Goal: Check status

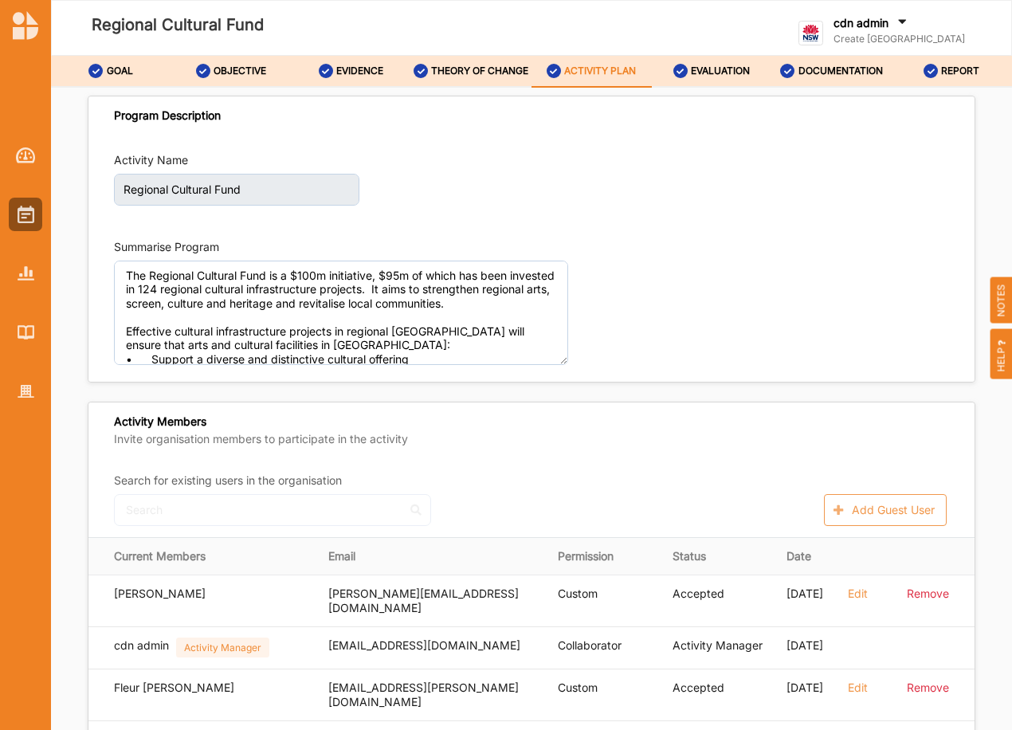
scroll to position [2765, 0]
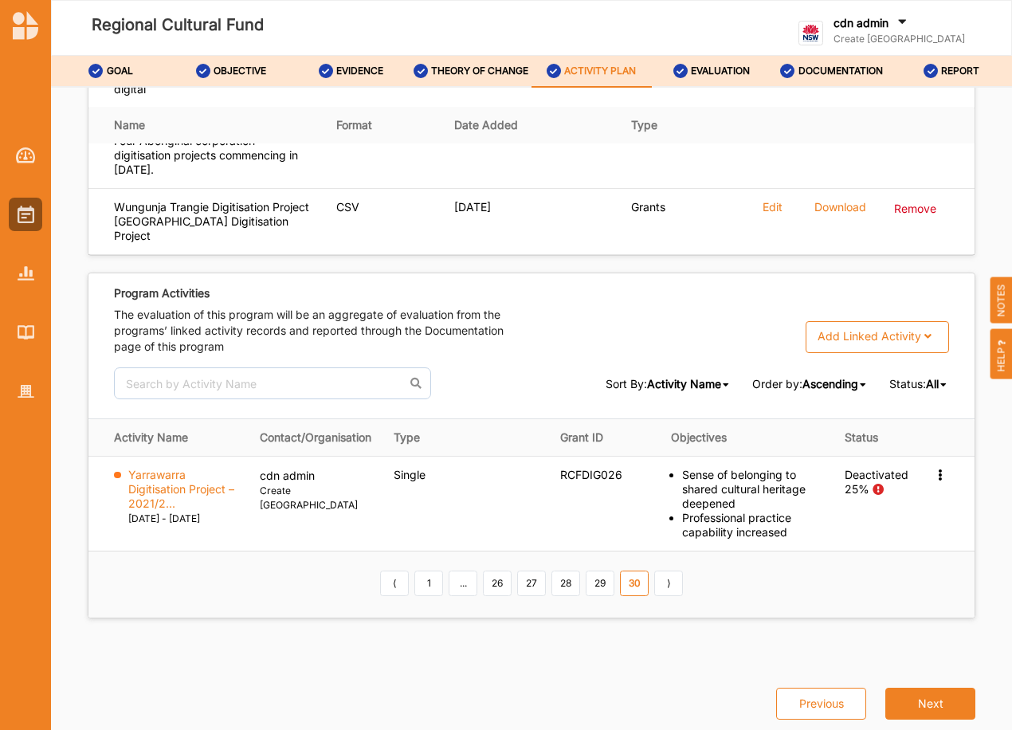
click at [927, 377] on span "All" at bounding box center [932, 384] width 13 height 14
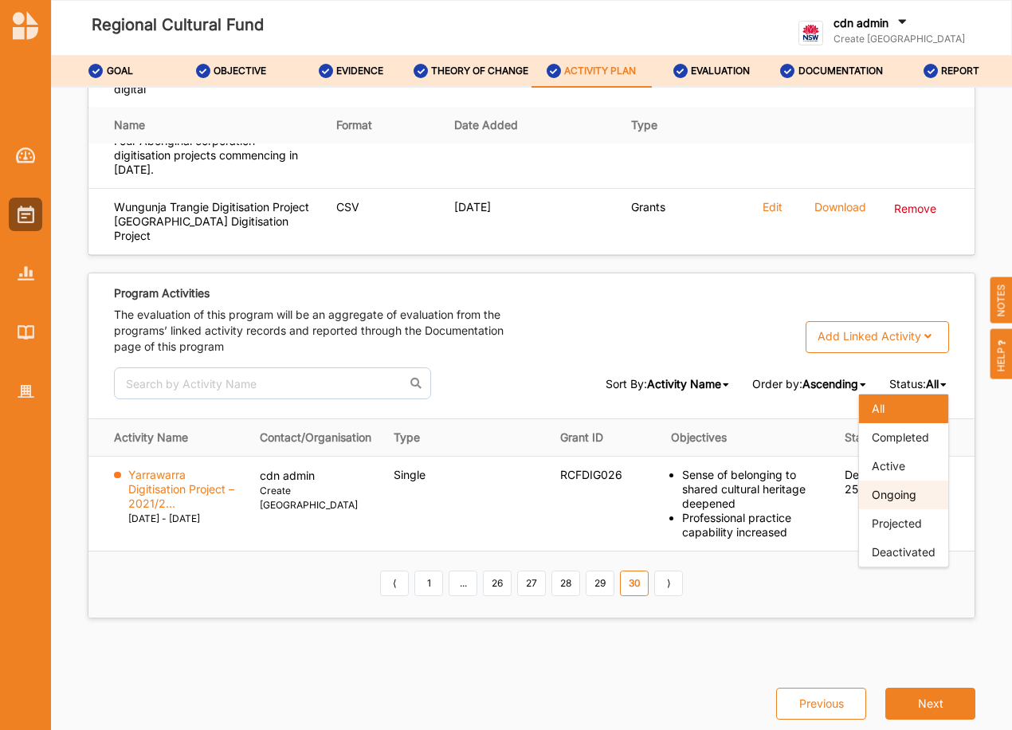
click at [881, 493] on span "Ongoing" at bounding box center [894, 495] width 45 height 14
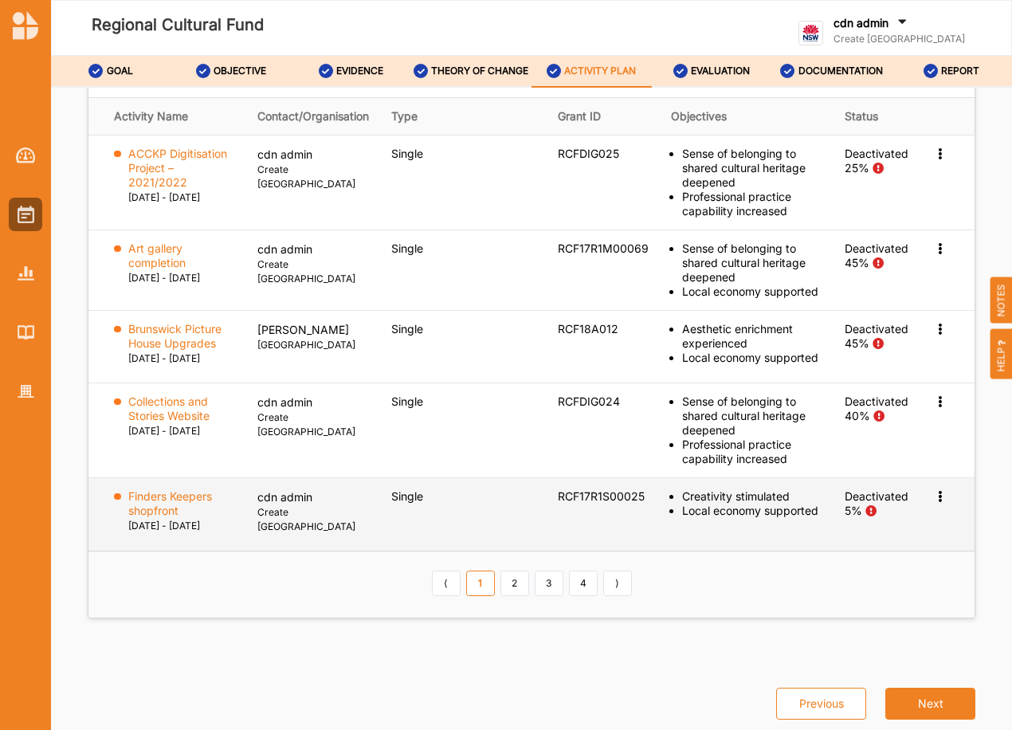
scroll to position [3083, 0]
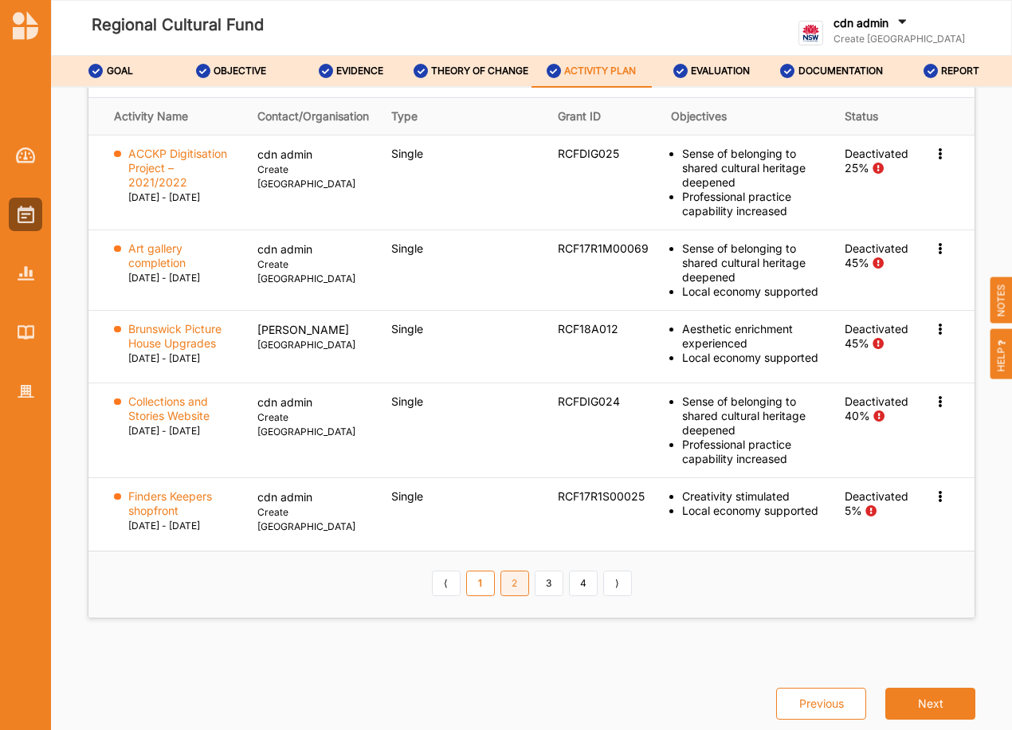
click at [507, 596] on link "2" at bounding box center [514, 582] width 29 height 25
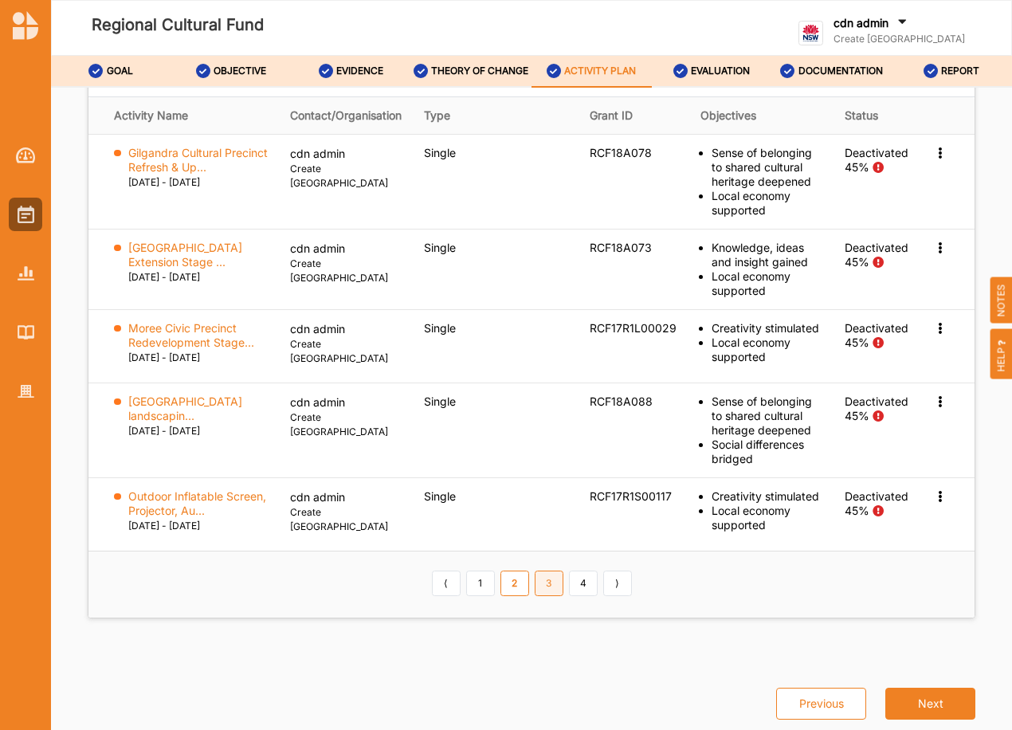
click at [549, 596] on link "3" at bounding box center [549, 582] width 29 height 25
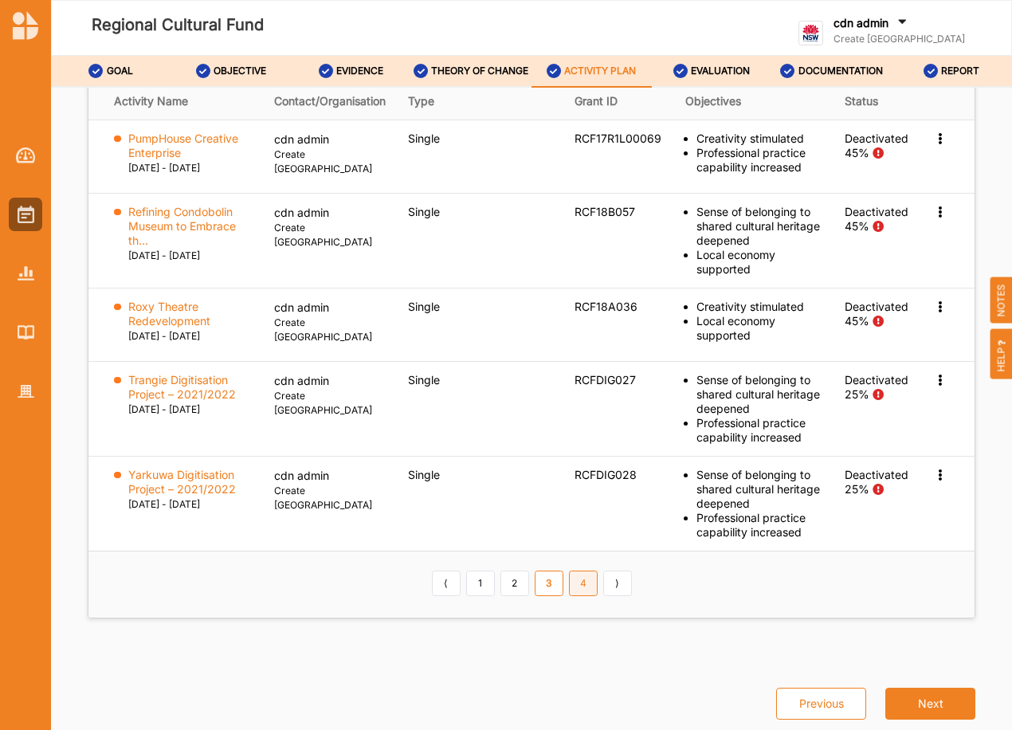
click at [579, 583] on link "4" at bounding box center [583, 582] width 29 height 25
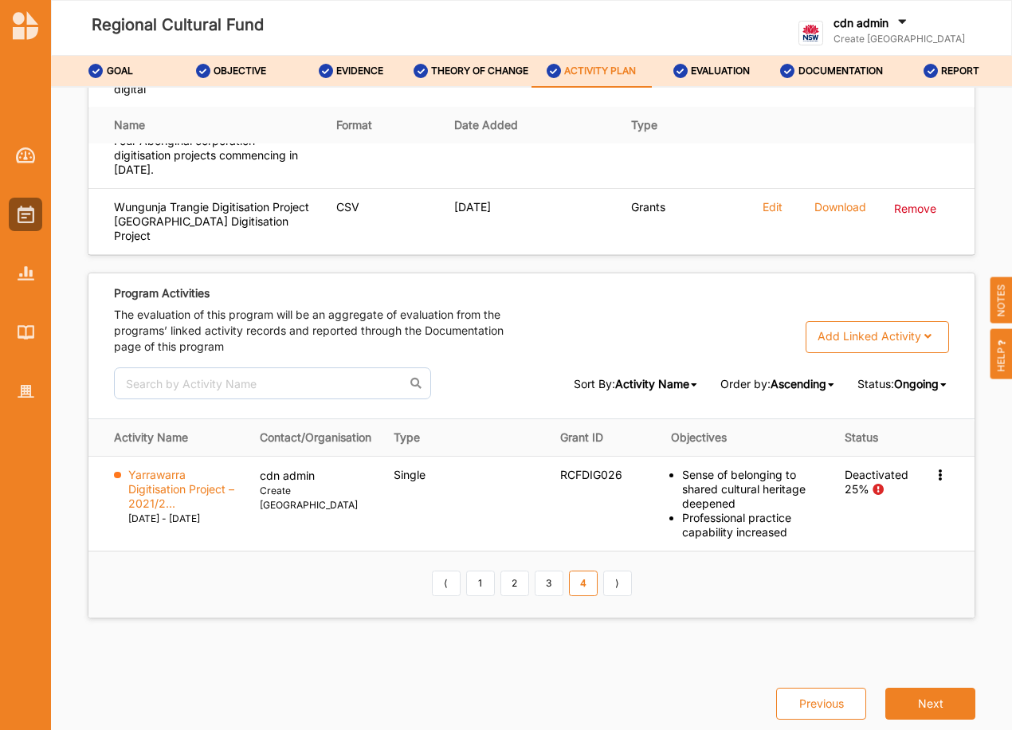
scroll to position [2765, 0]
click at [554, 584] on link "3" at bounding box center [549, 582] width 29 height 25
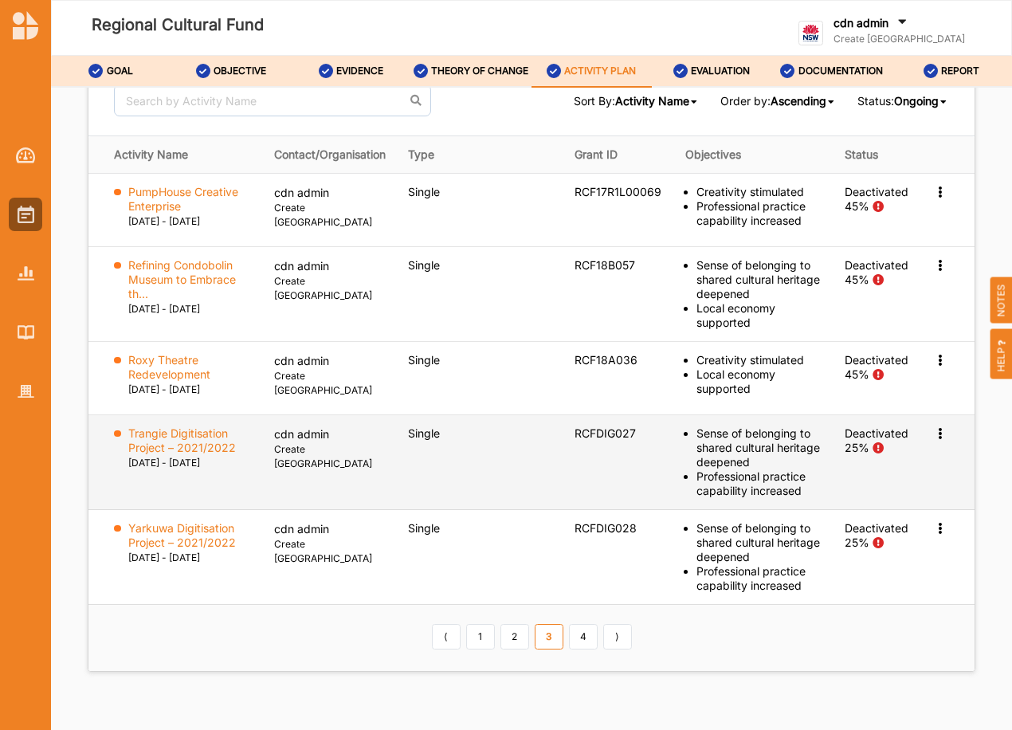
scroll to position [3004, 0]
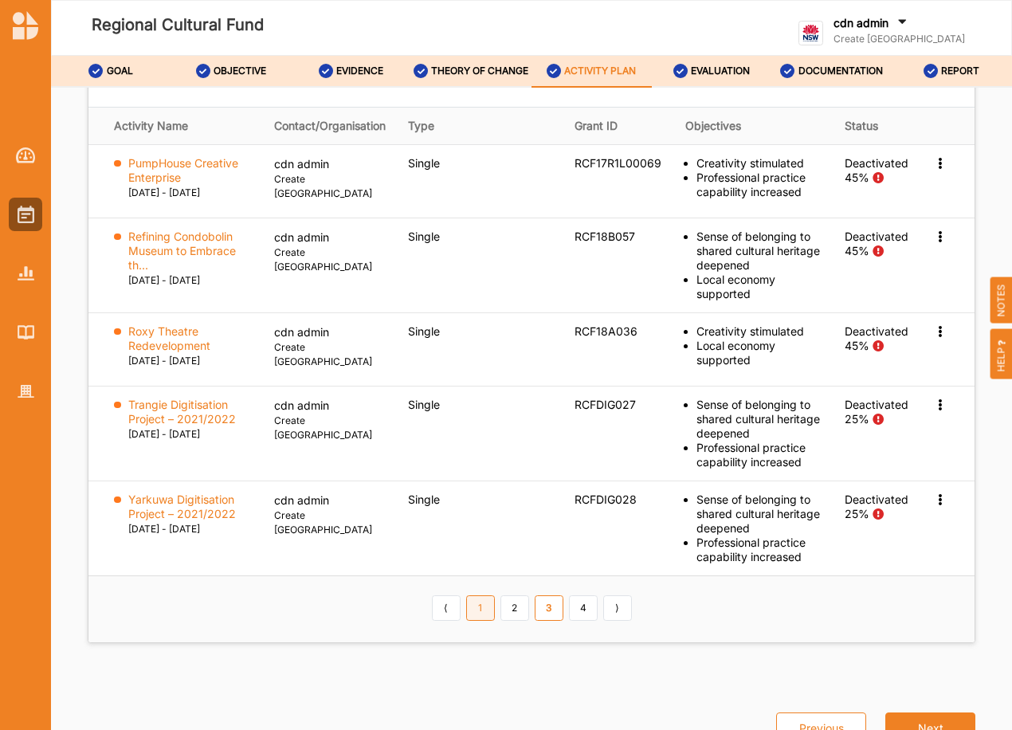
click at [482, 621] on link "1" at bounding box center [480, 607] width 29 height 25
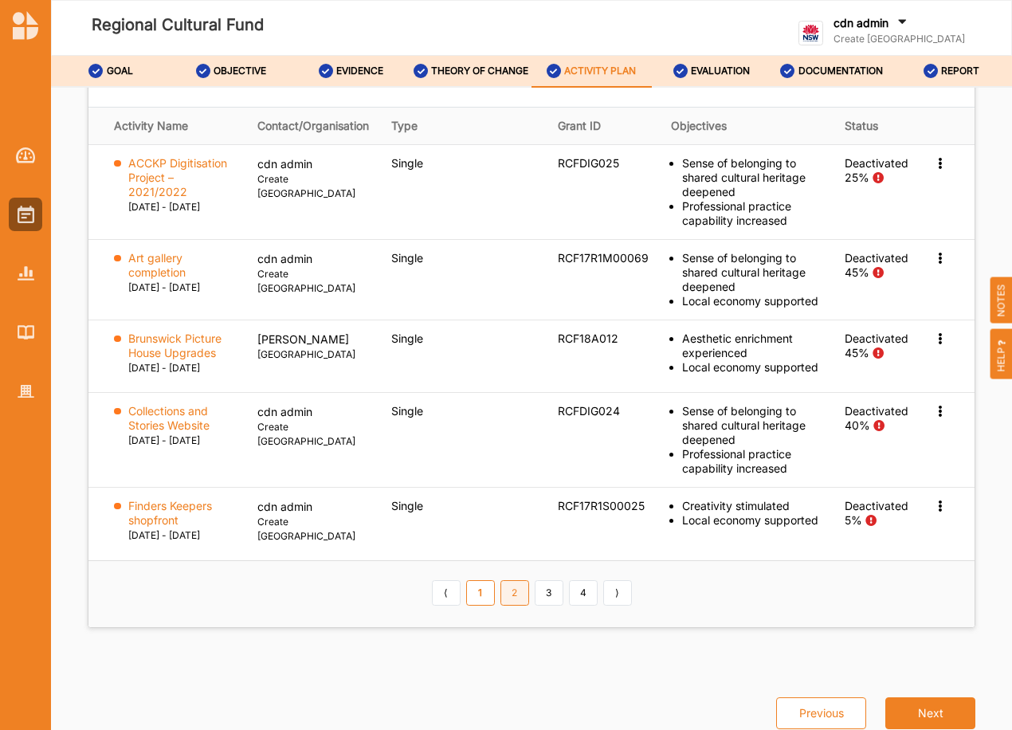
click at [514, 605] on link "2" at bounding box center [514, 592] width 29 height 25
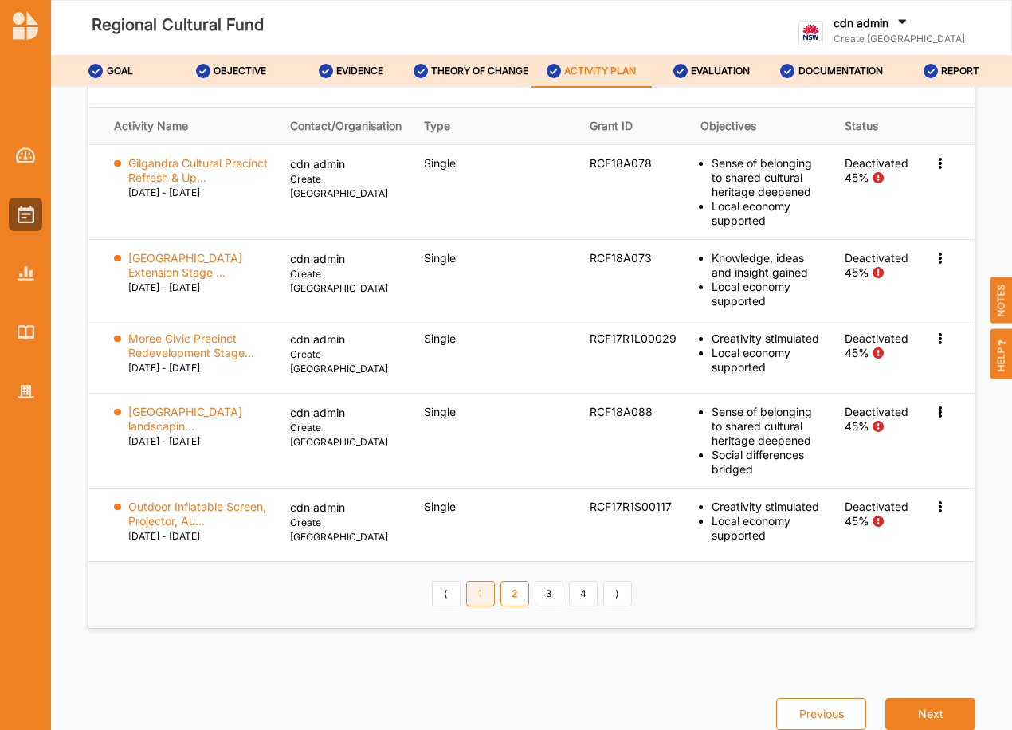
click at [477, 606] on link "1" at bounding box center [480, 593] width 29 height 25
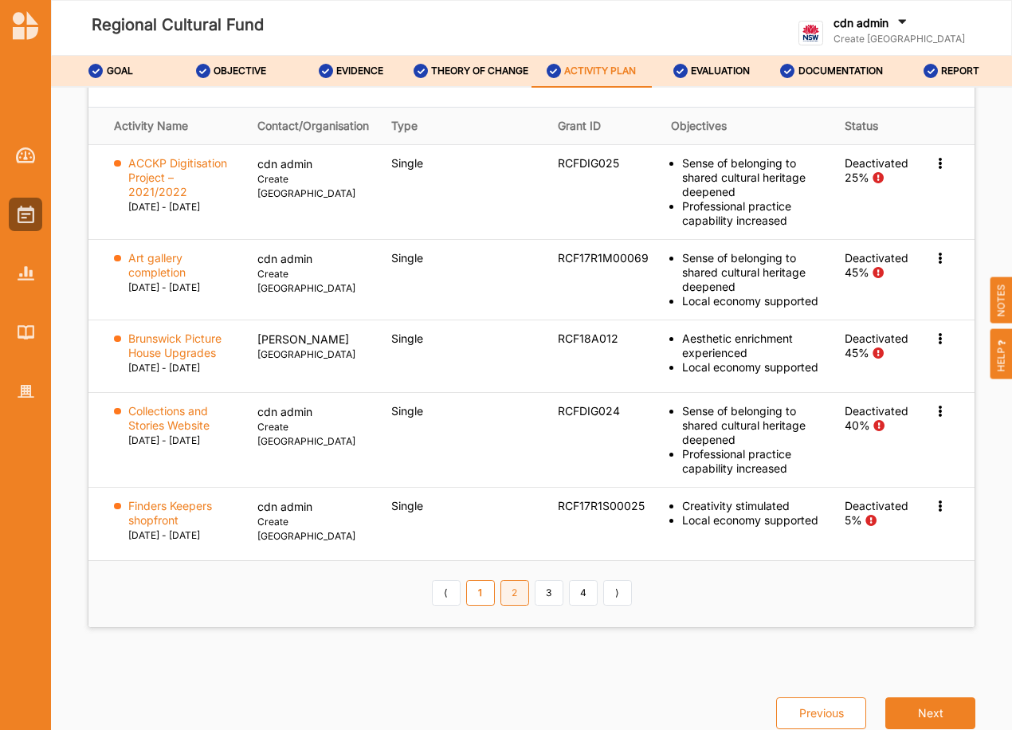
click at [514, 605] on link "2" at bounding box center [514, 592] width 29 height 25
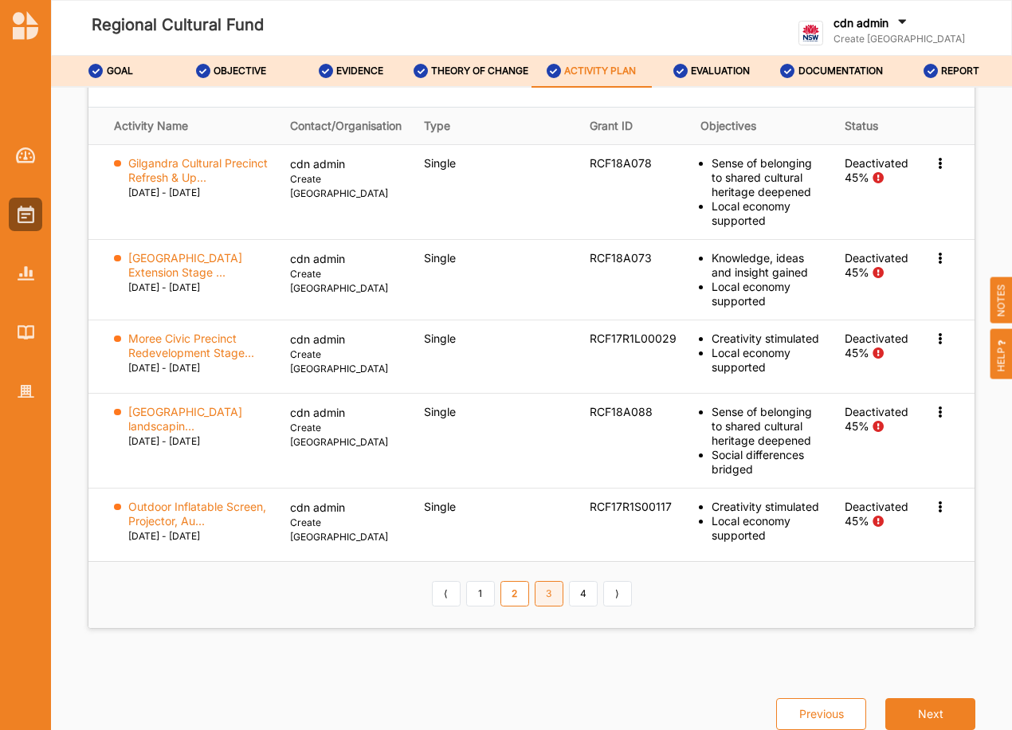
click at [545, 606] on link "3" at bounding box center [549, 593] width 29 height 25
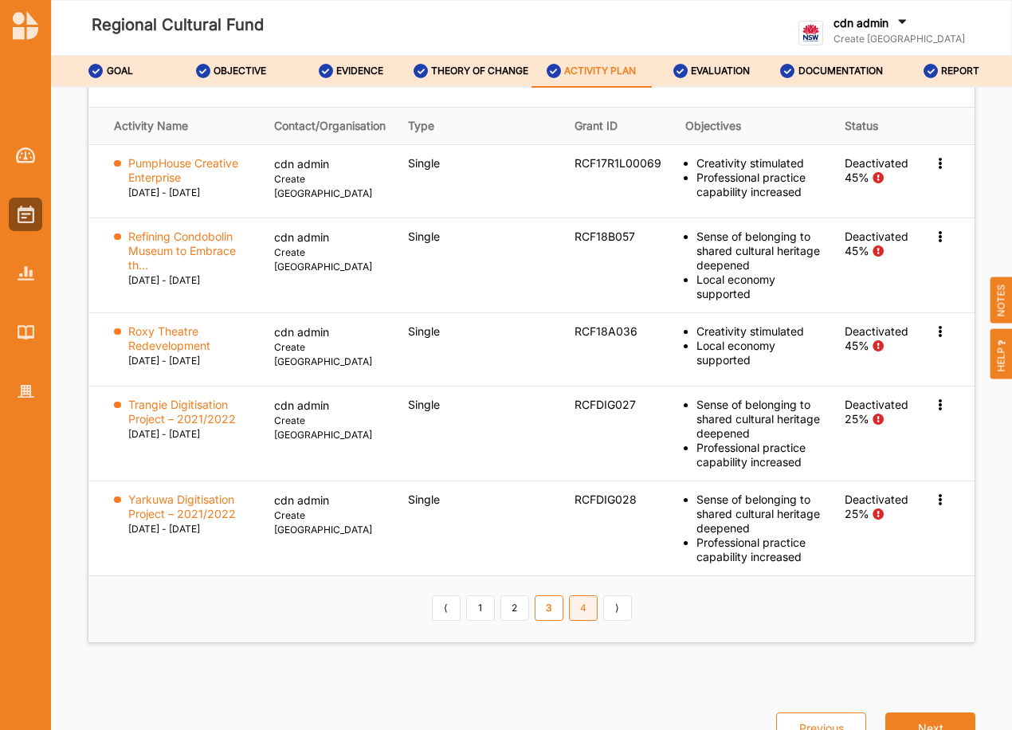
click at [584, 621] on link "4" at bounding box center [583, 607] width 29 height 25
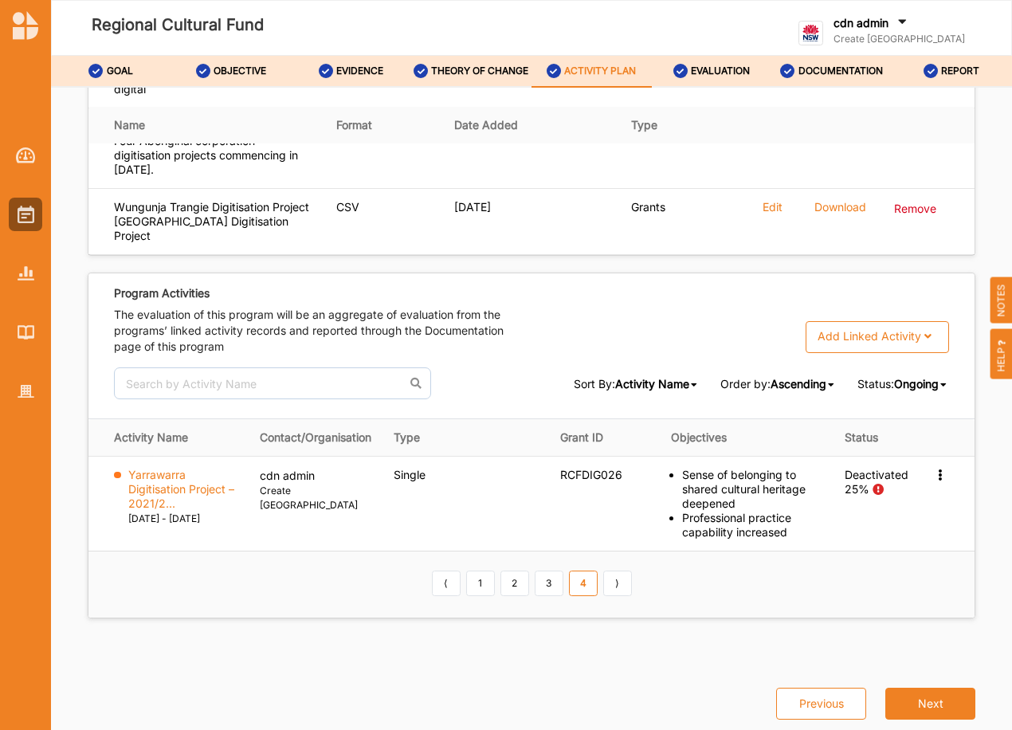
scroll to position [2712, 0]
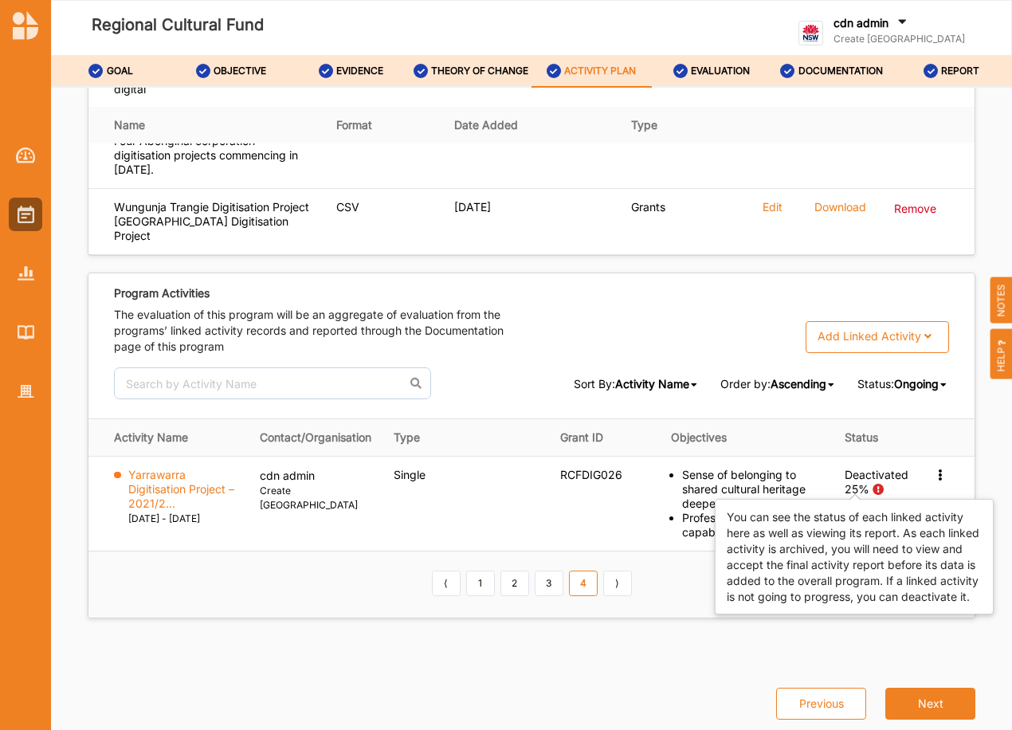
click at [861, 444] on span "Status" at bounding box center [860, 437] width 33 height 14
